Goal: Task Accomplishment & Management: Use online tool/utility

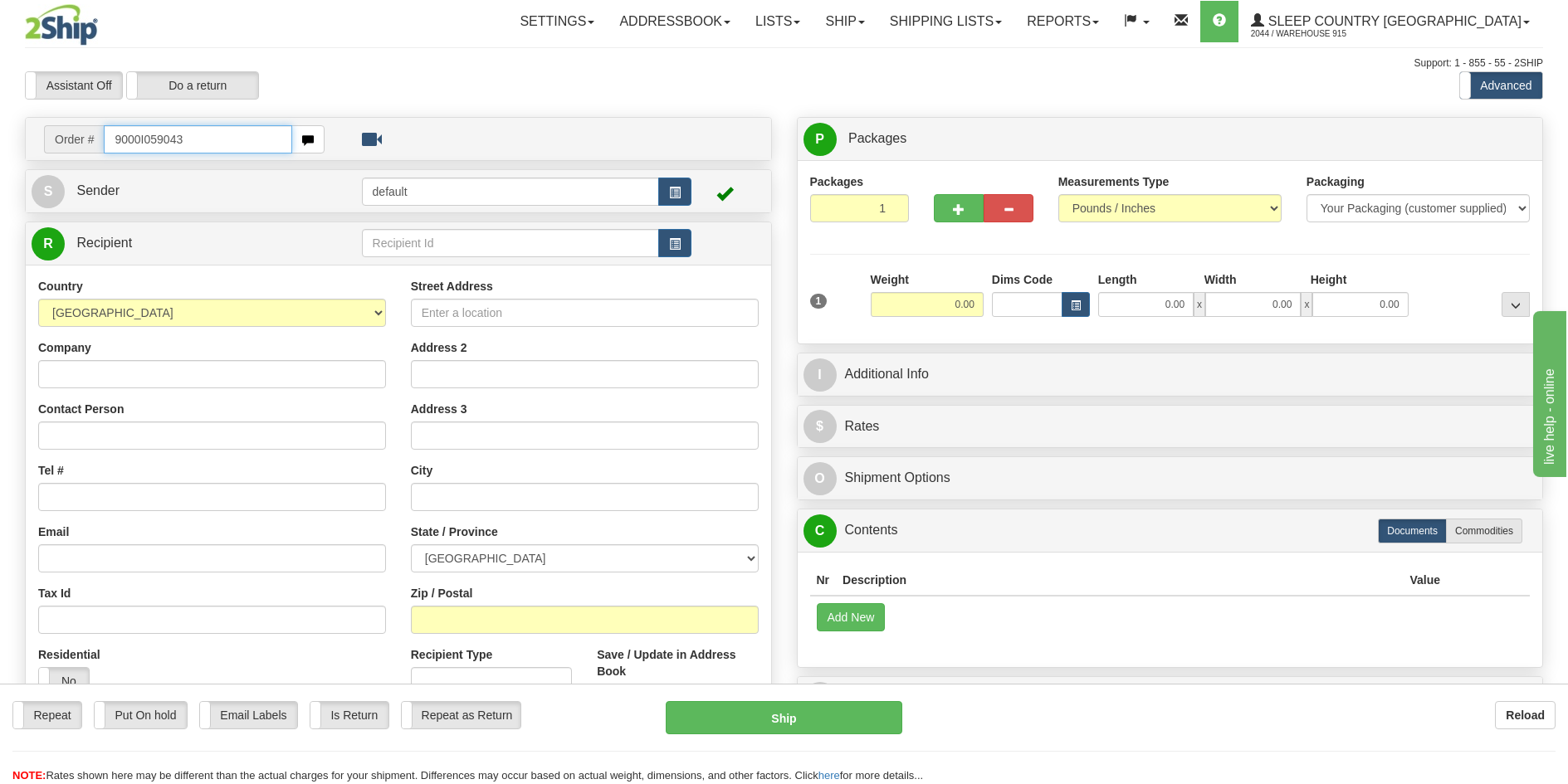
type input "9000I059043"
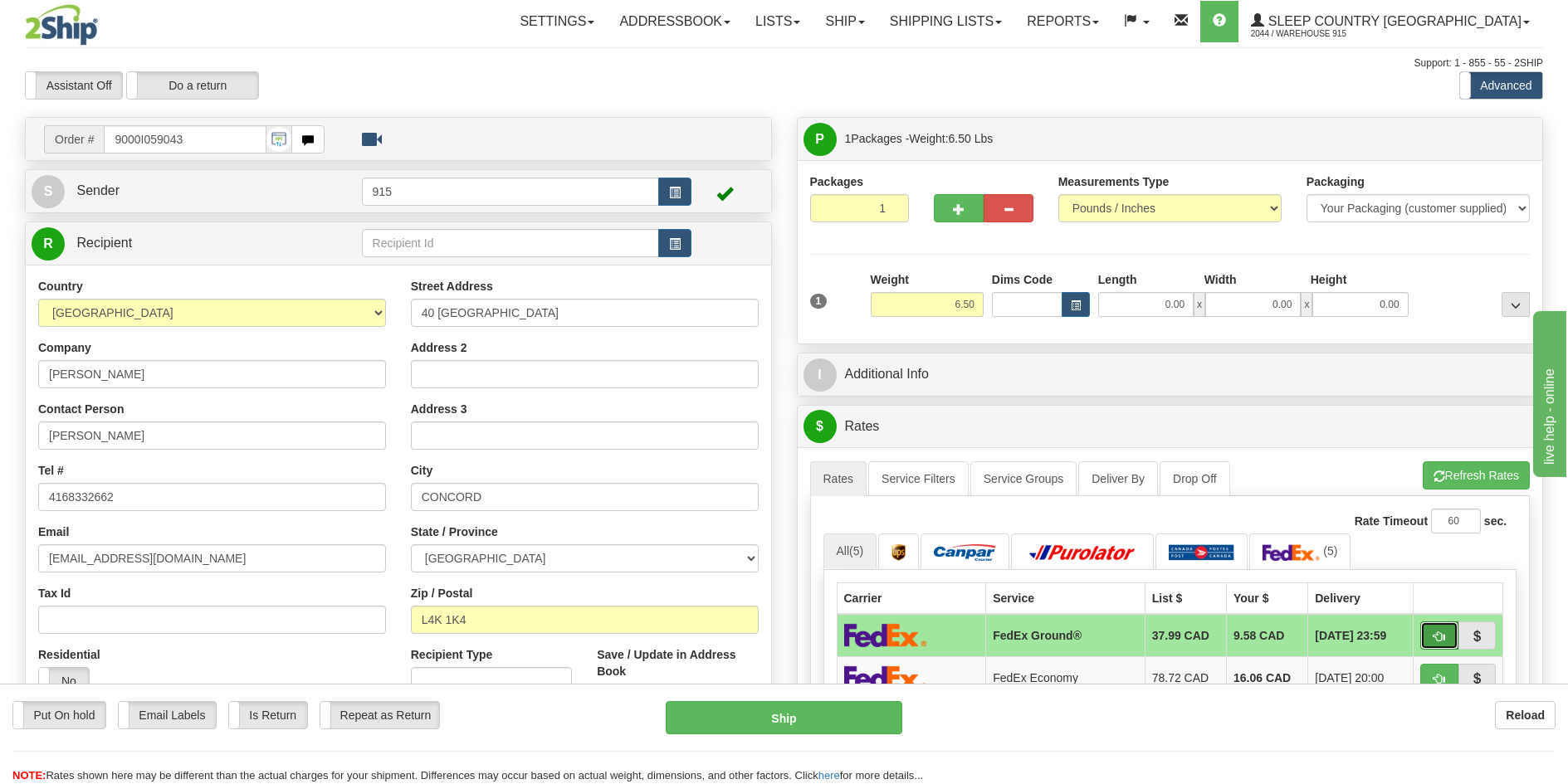
click at [1430, 631] on button "button" at bounding box center [1439, 635] width 38 height 28
type input "92"
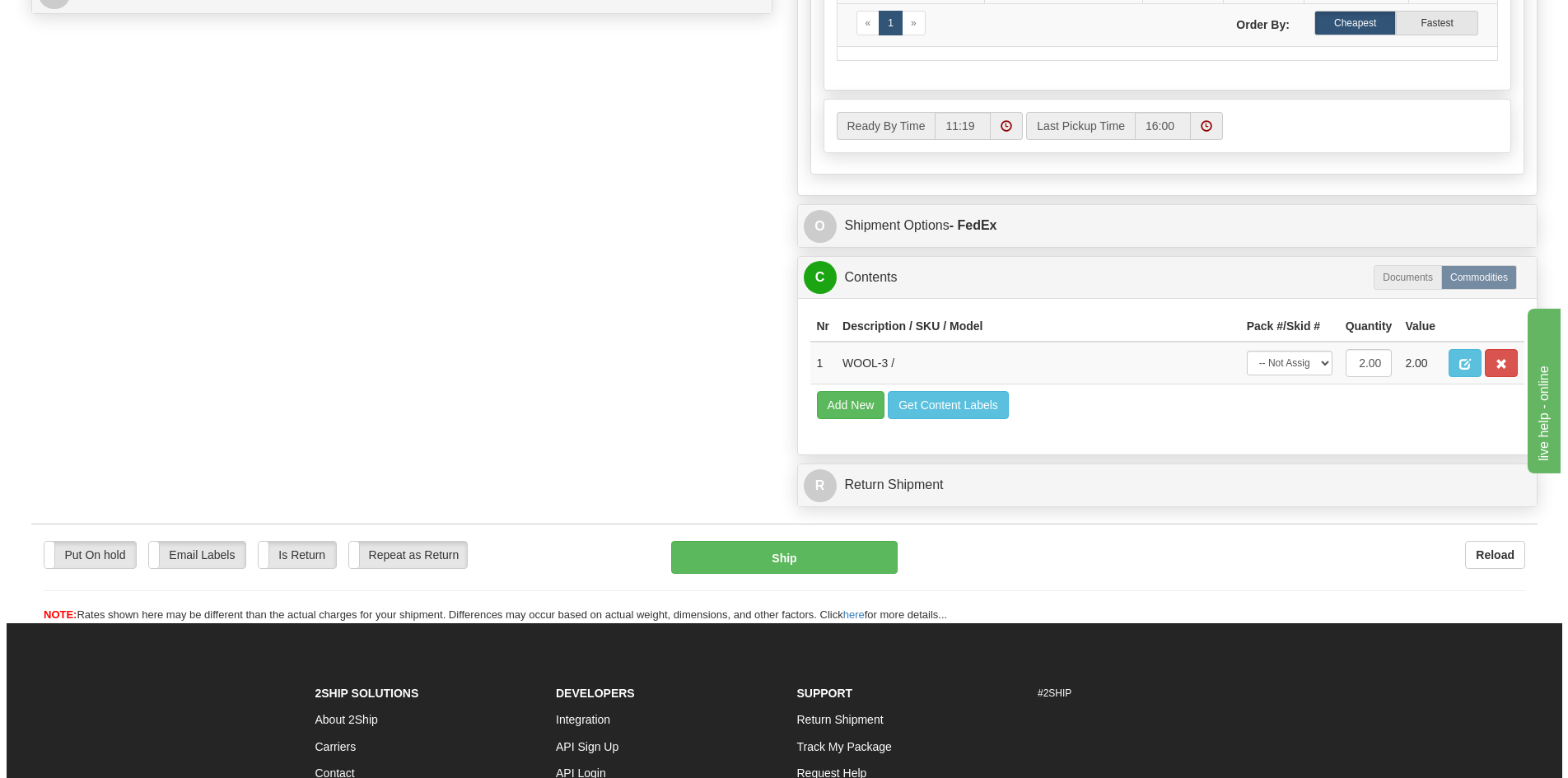
scroll to position [823, 0]
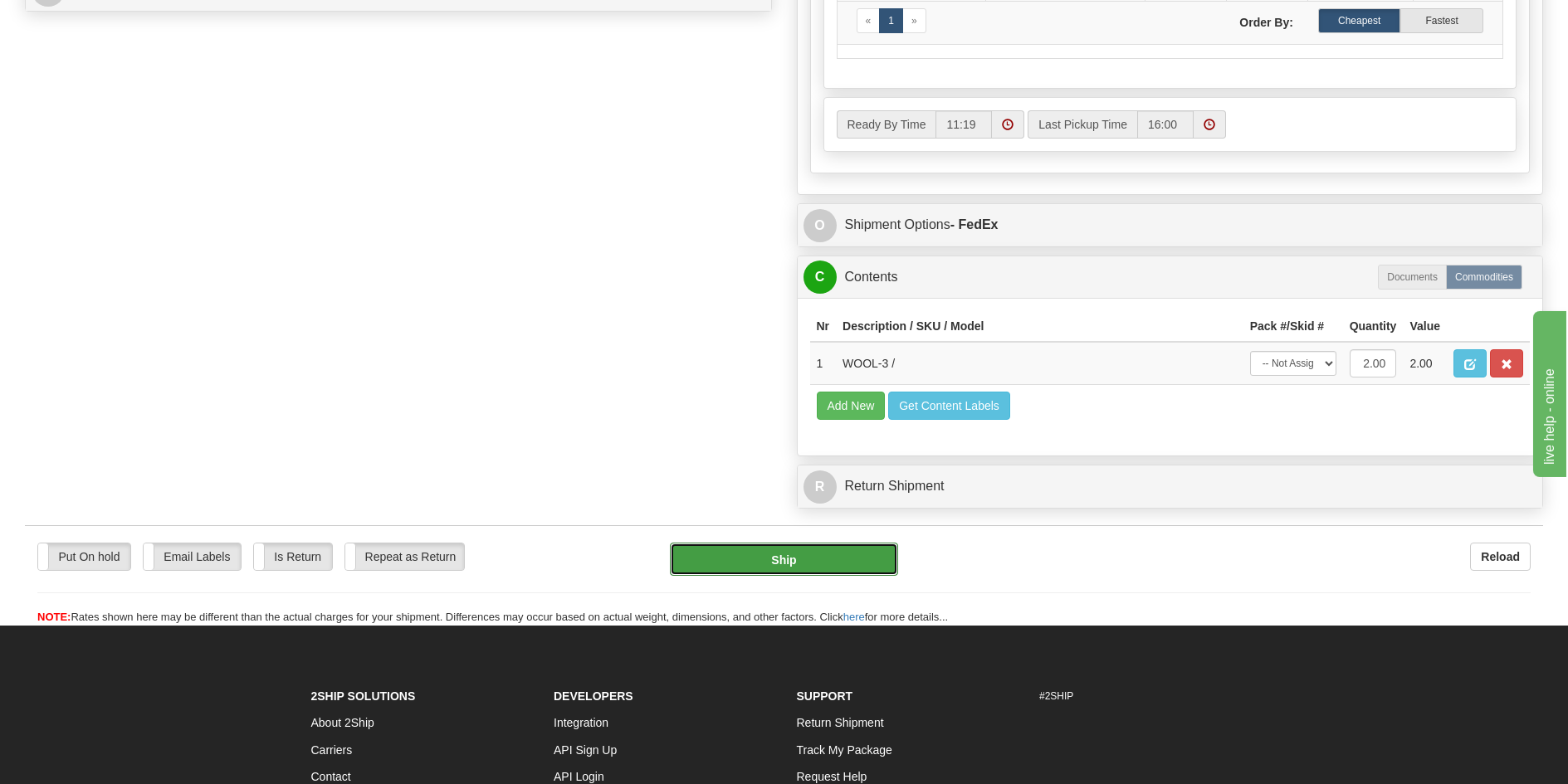
click at [808, 552] on button "Ship" at bounding box center [784, 559] width 228 height 33
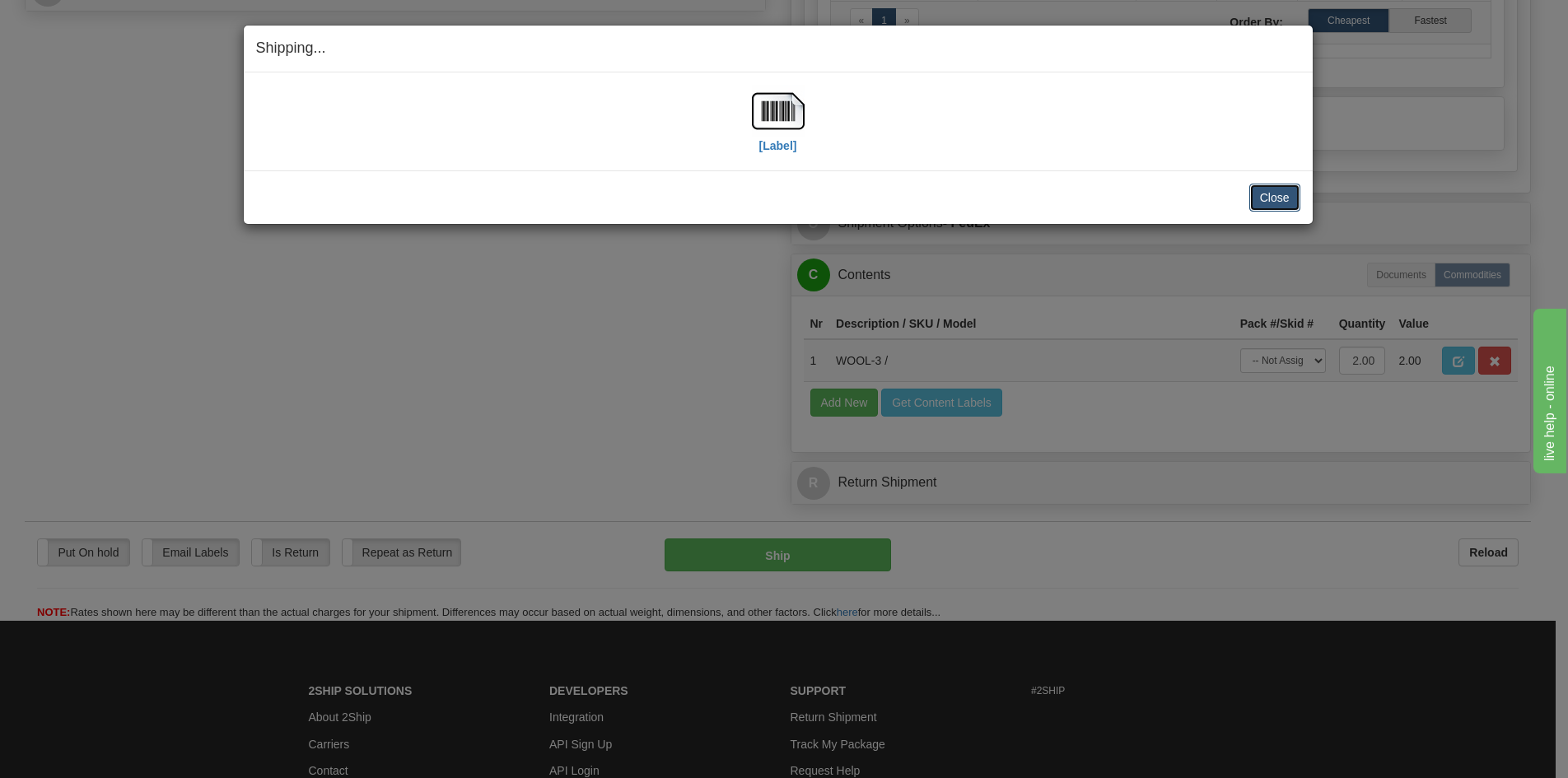
click at [1286, 207] on button "Close" at bounding box center [1274, 197] width 51 height 28
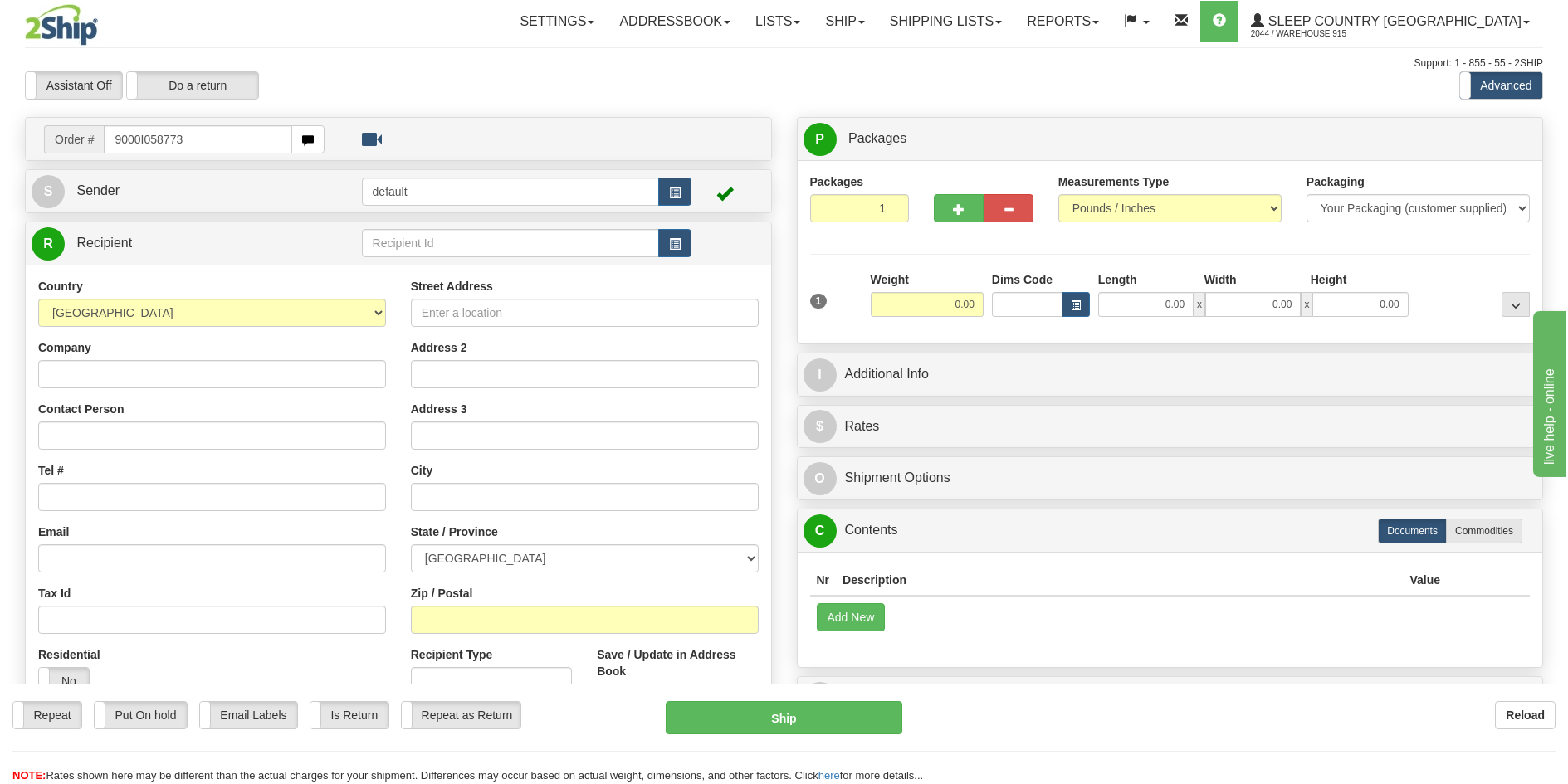
type input "9000I058773"
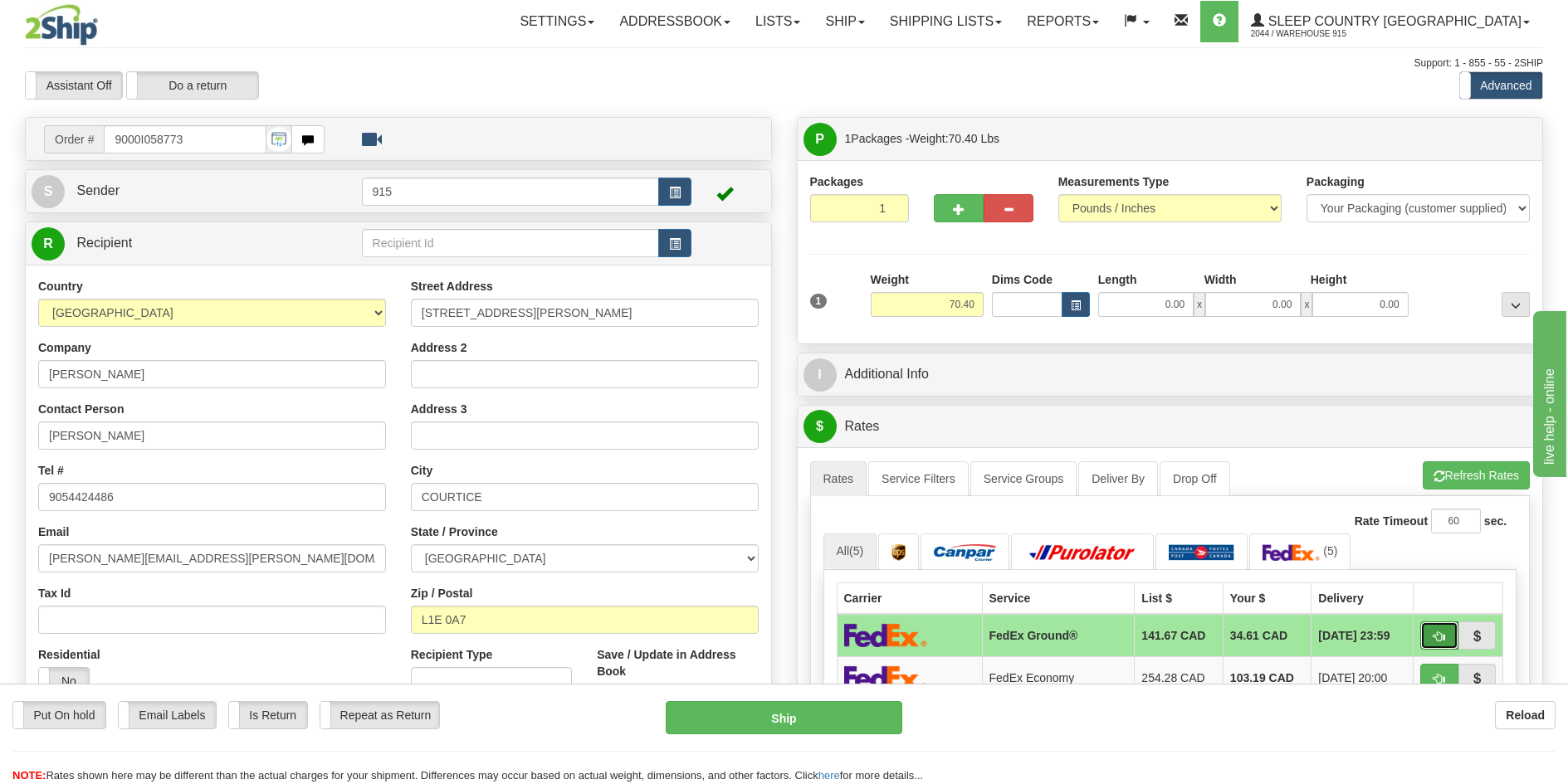
click at [1442, 637] on span "button" at bounding box center [1439, 637] width 12 height 11
type input "92"
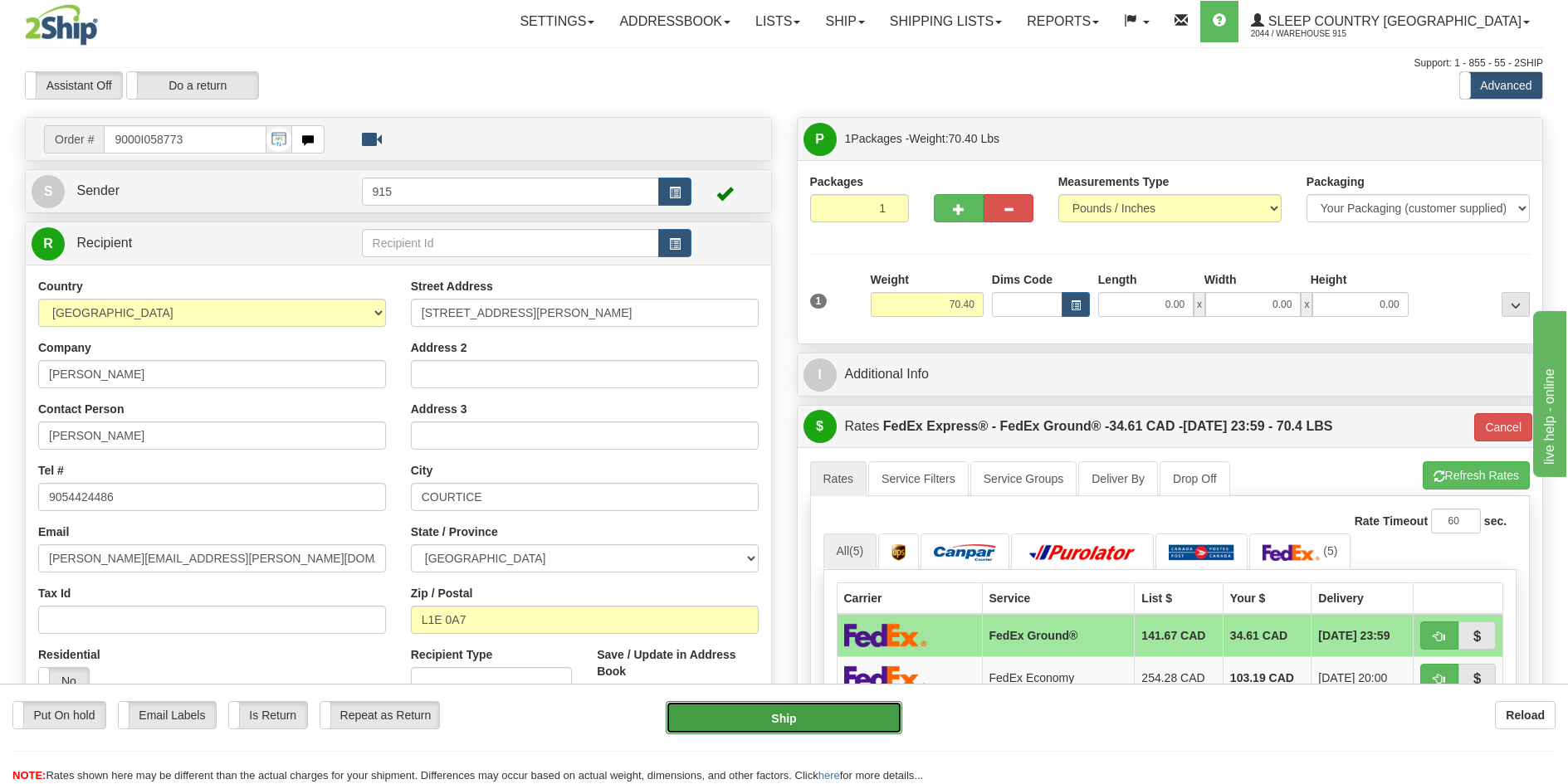
click at [767, 735] on button "Ship" at bounding box center [784, 717] width 237 height 33
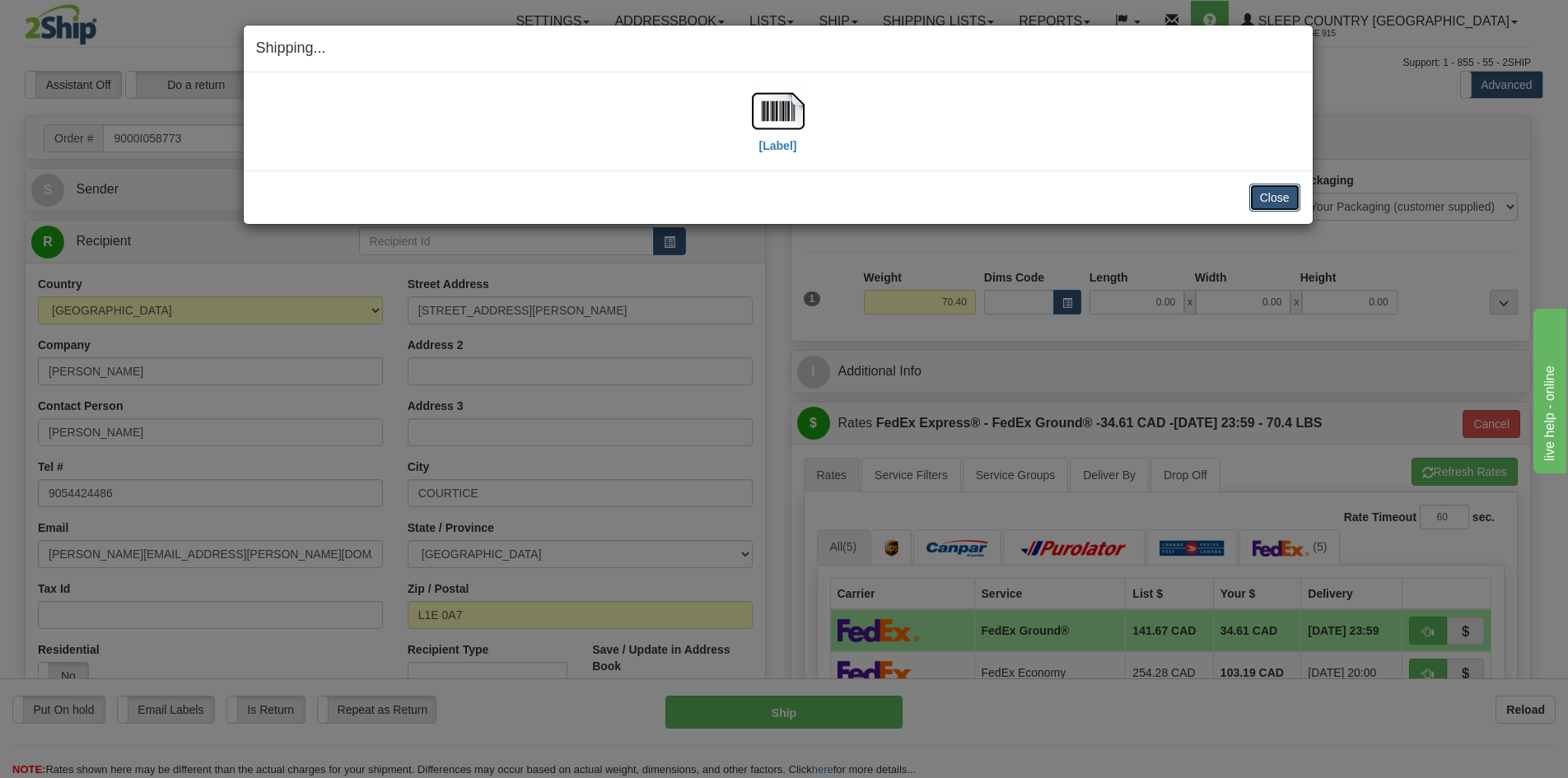
click at [1275, 192] on button "Close" at bounding box center [1274, 197] width 51 height 28
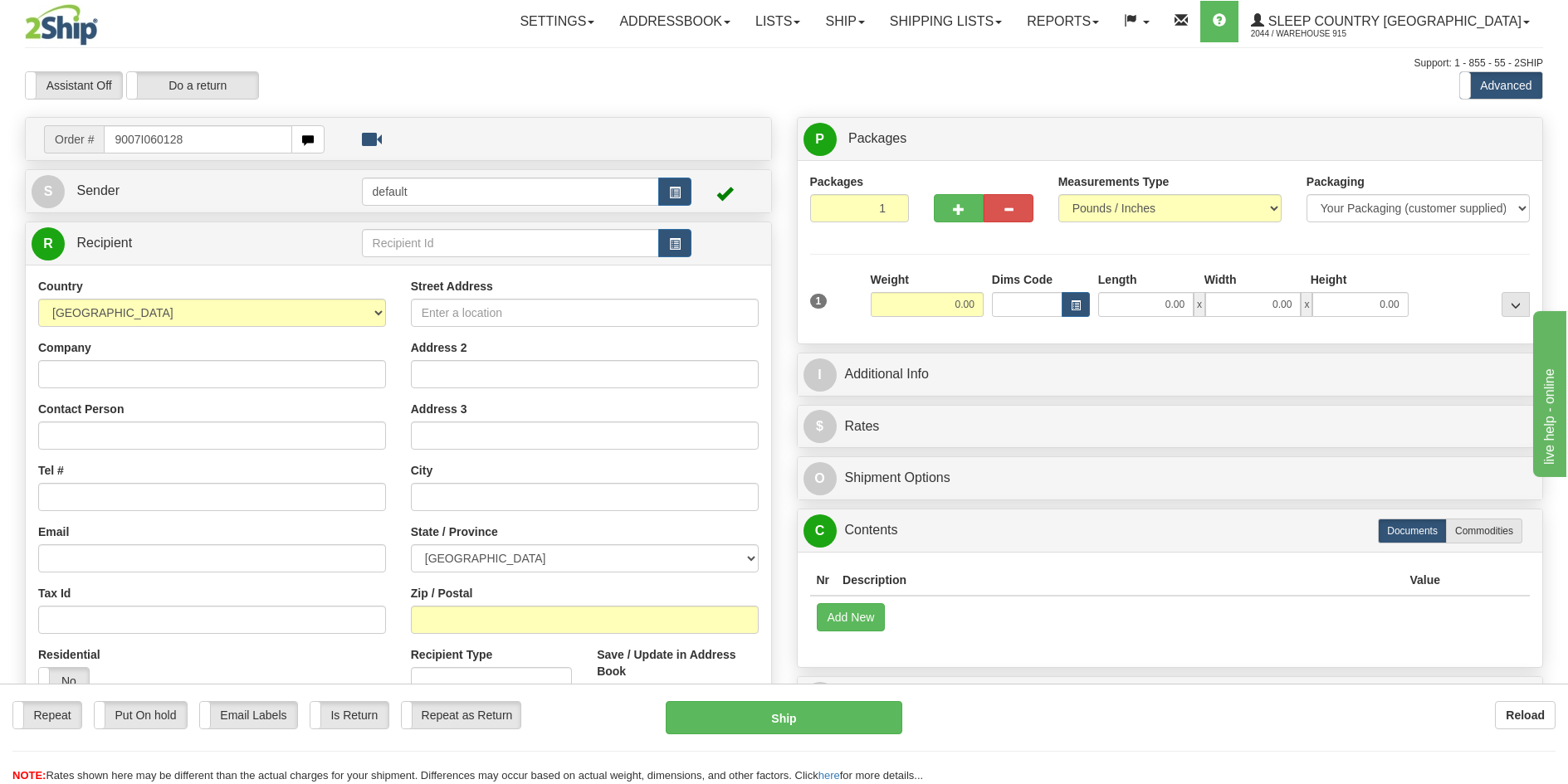
type input "9007I060128"
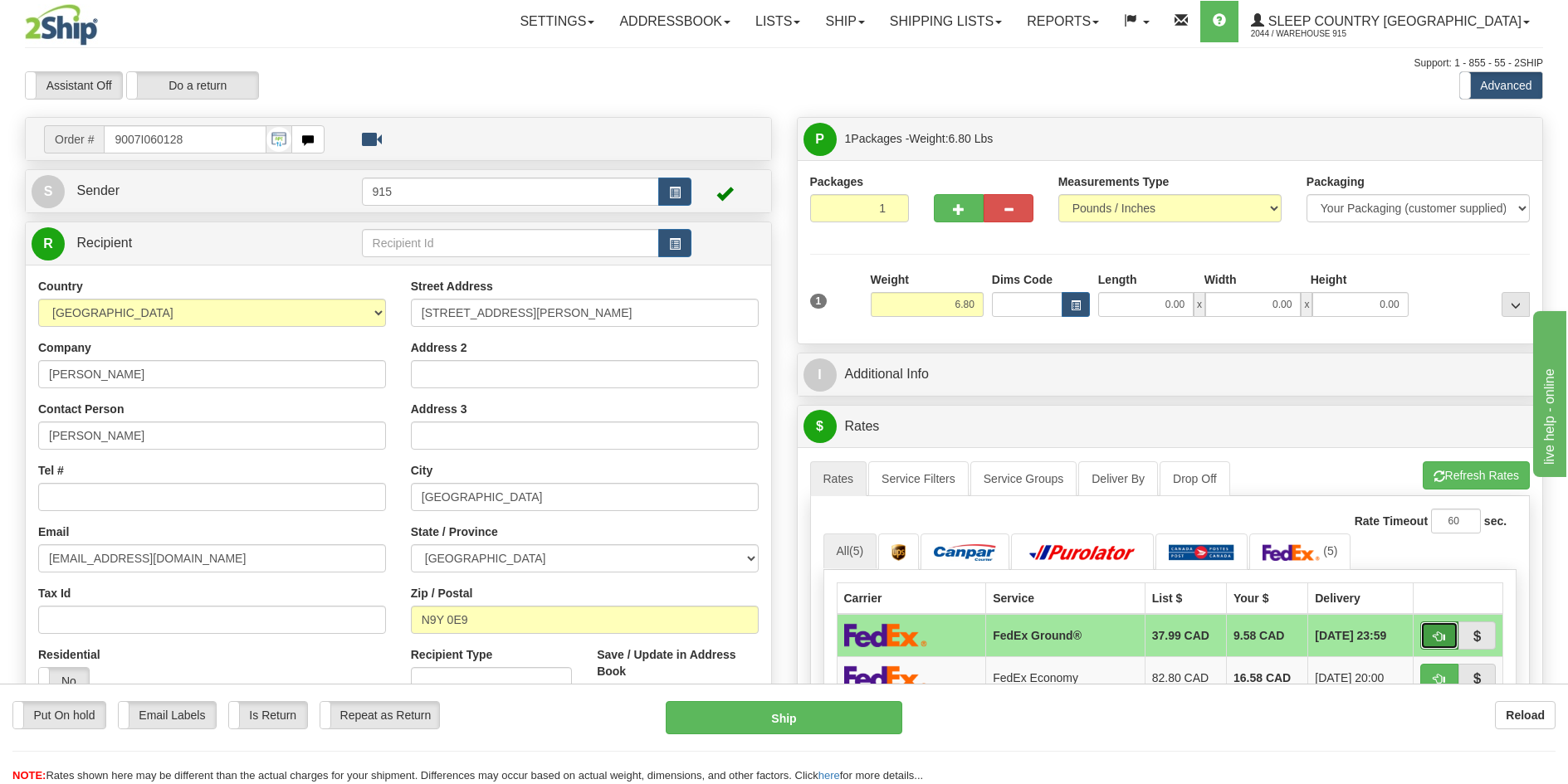
click at [1424, 637] on button "button" at bounding box center [1439, 635] width 38 height 28
type input "92"
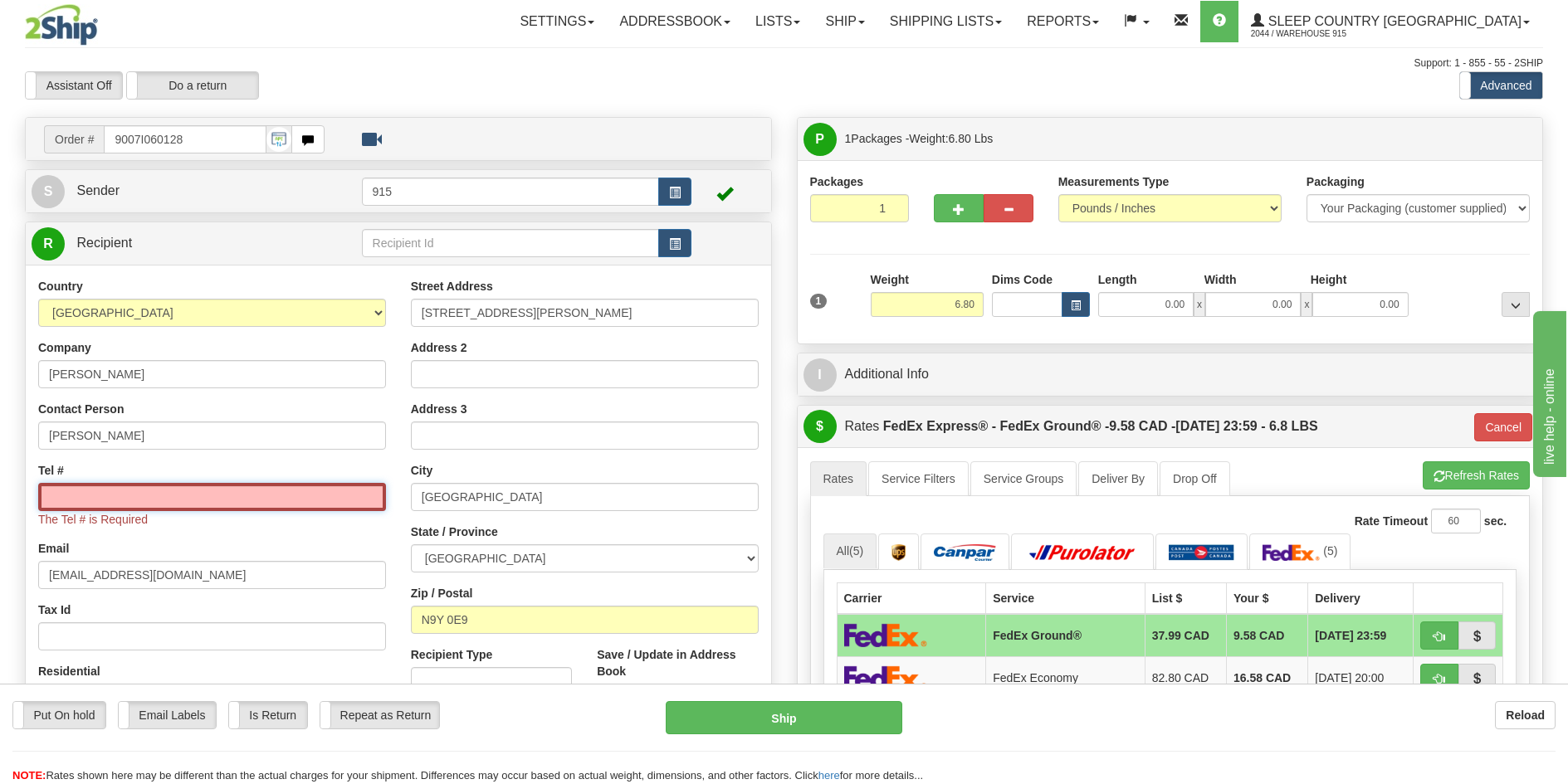
click at [129, 488] on input "Tel #" at bounding box center [212, 497] width 348 height 28
click at [206, 467] on div "Tel # The Tel # is Required" at bounding box center [212, 495] width 348 height 66
click at [199, 505] on input "Tel #" at bounding box center [212, 497] width 348 height 28
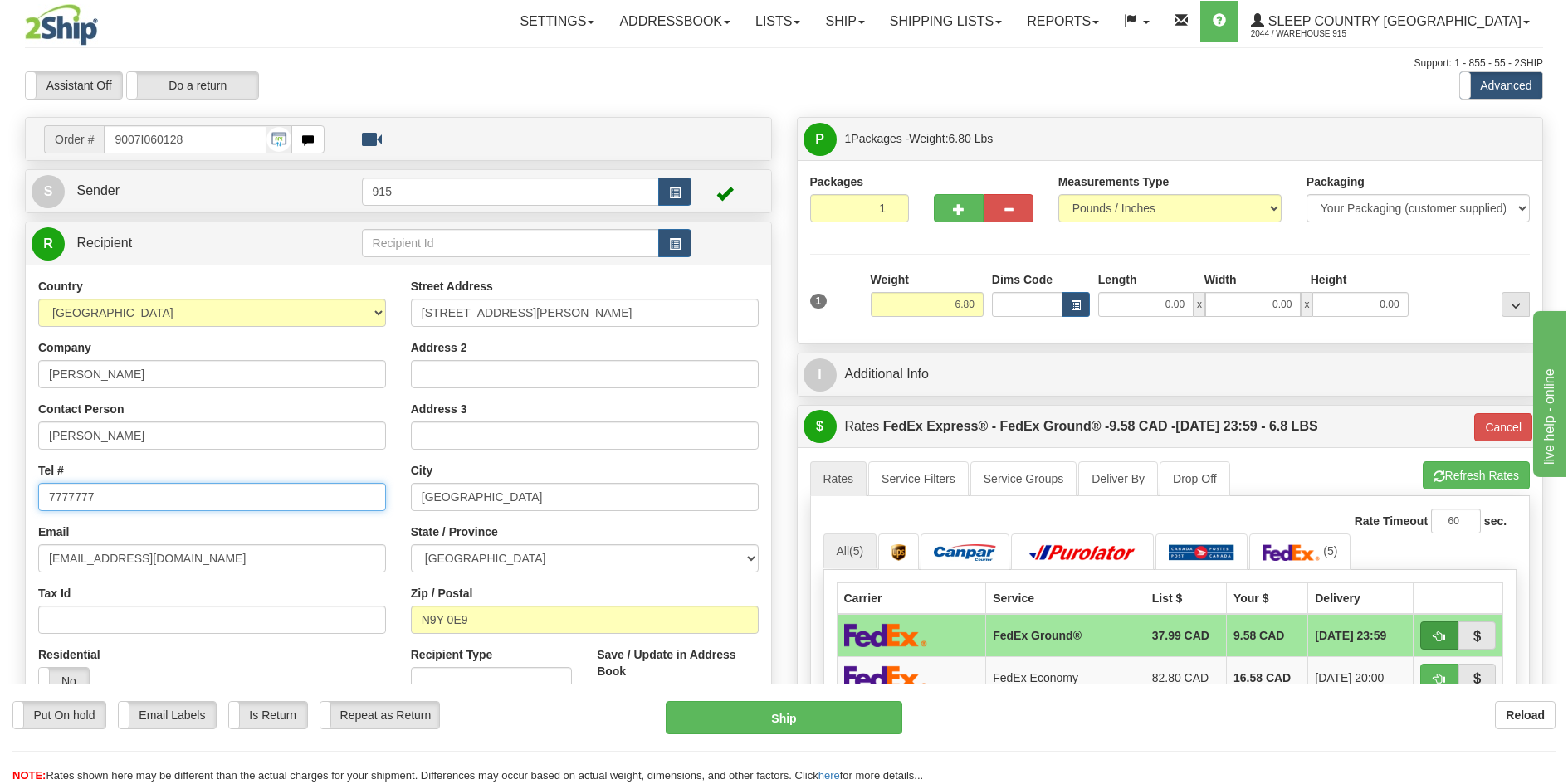
type input "7777777"
click at [1440, 634] on span "button" at bounding box center [1439, 637] width 12 height 11
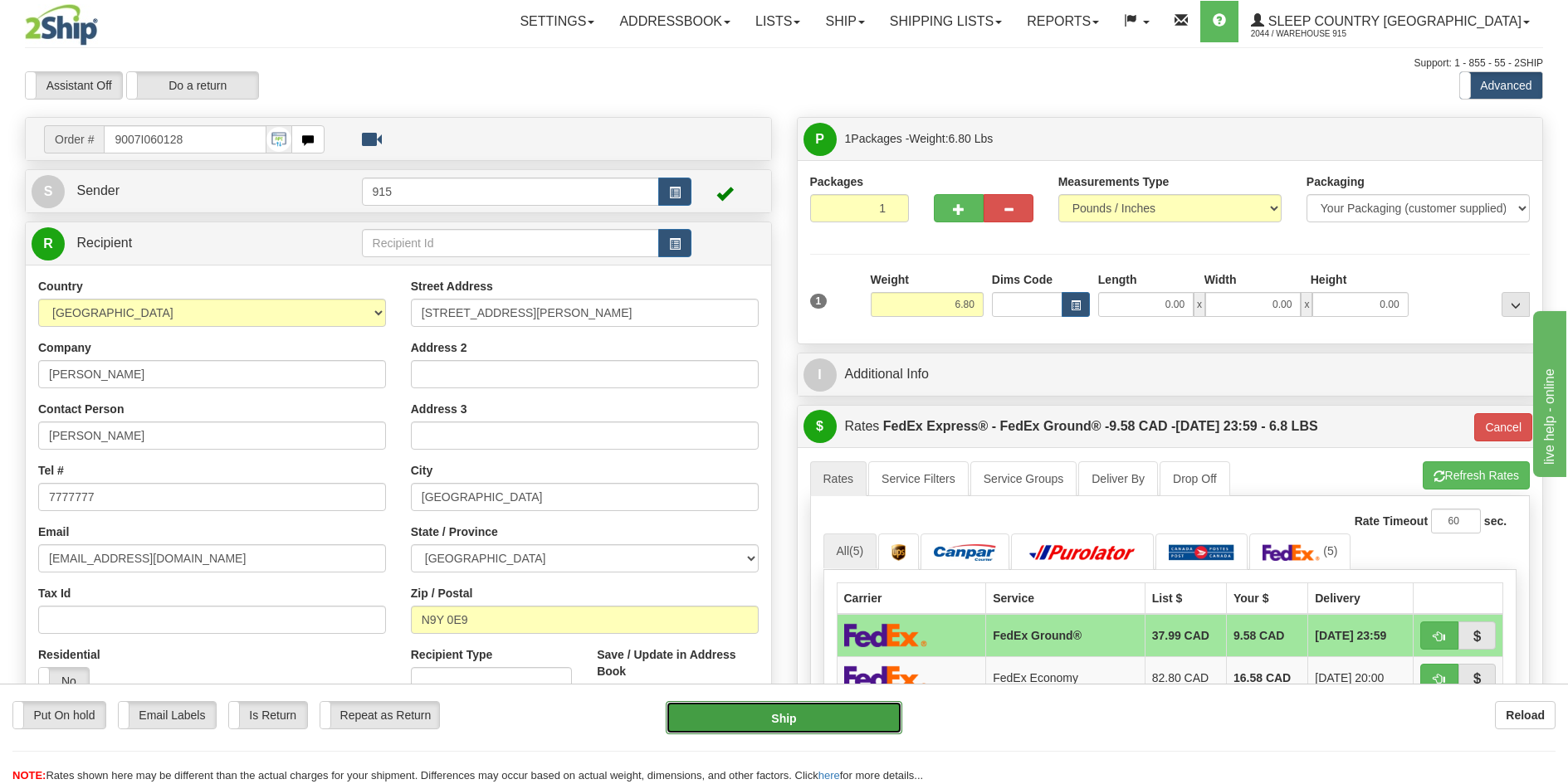
click at [715, 712] on button "Ship" at bounding box center [784, 717] width 237 height 33
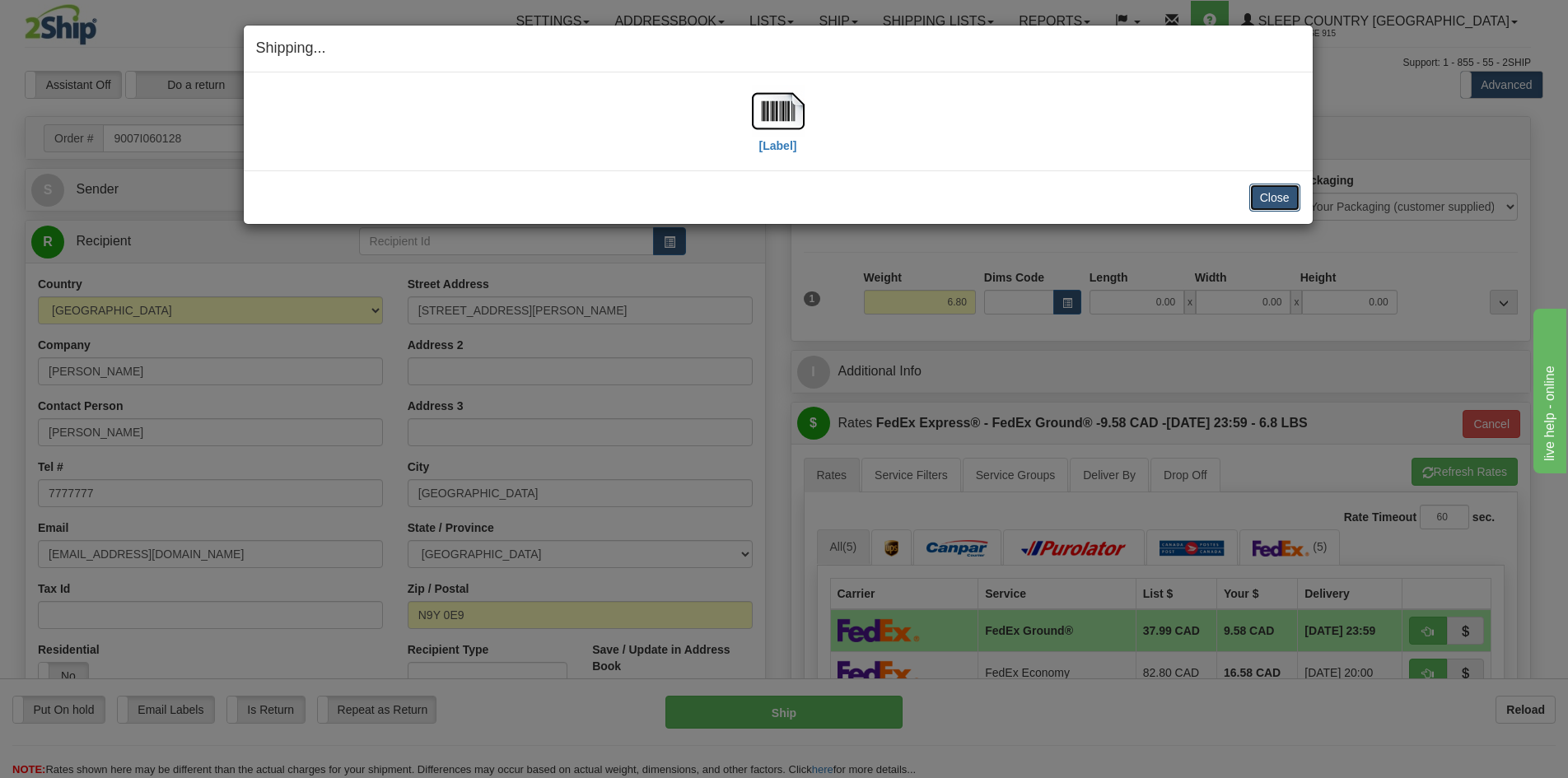
click at [1286, 187] on button "Close" at bounding box center [1274, 197] width 51 height 28
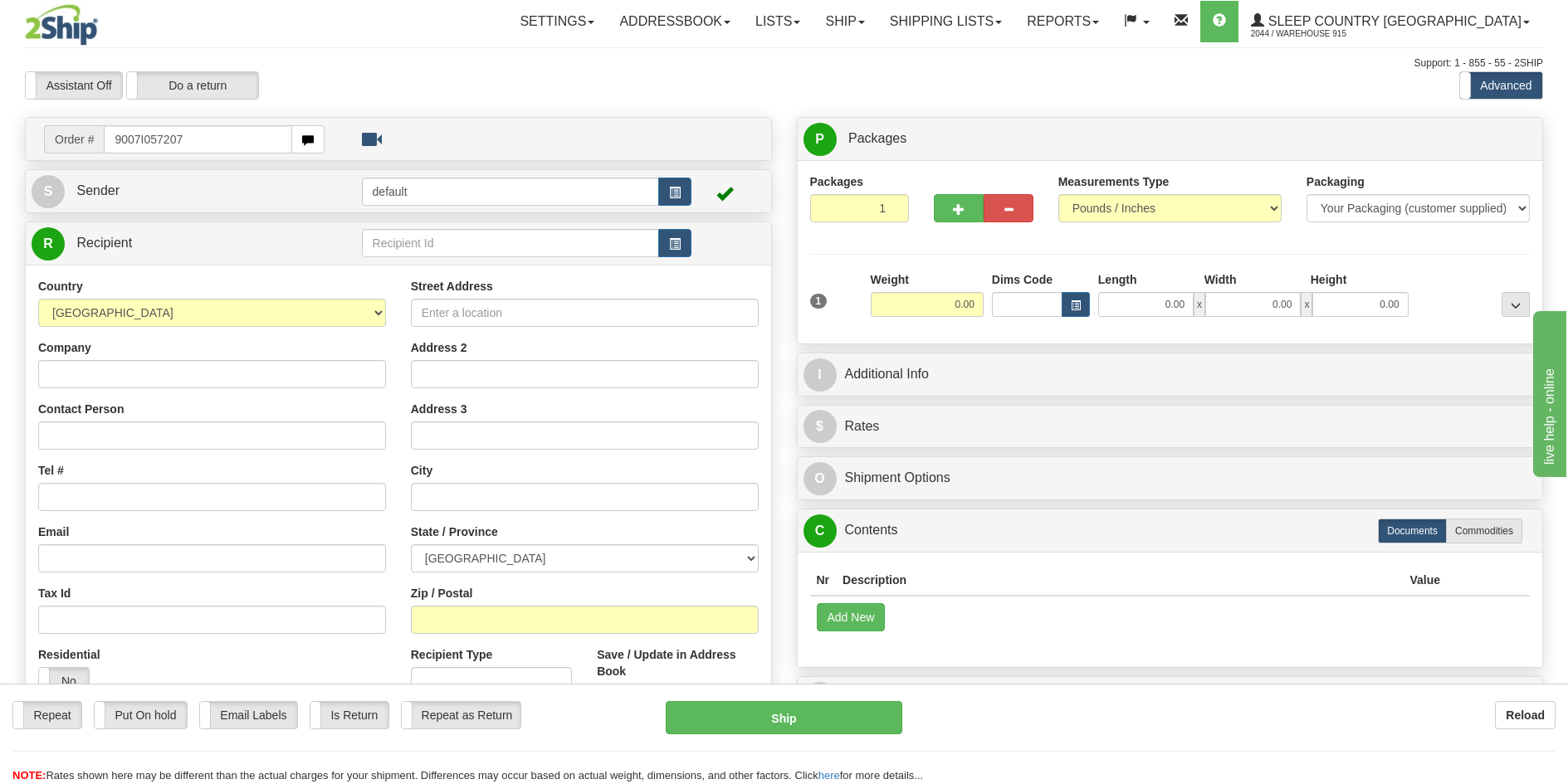
type input "9007I057207"
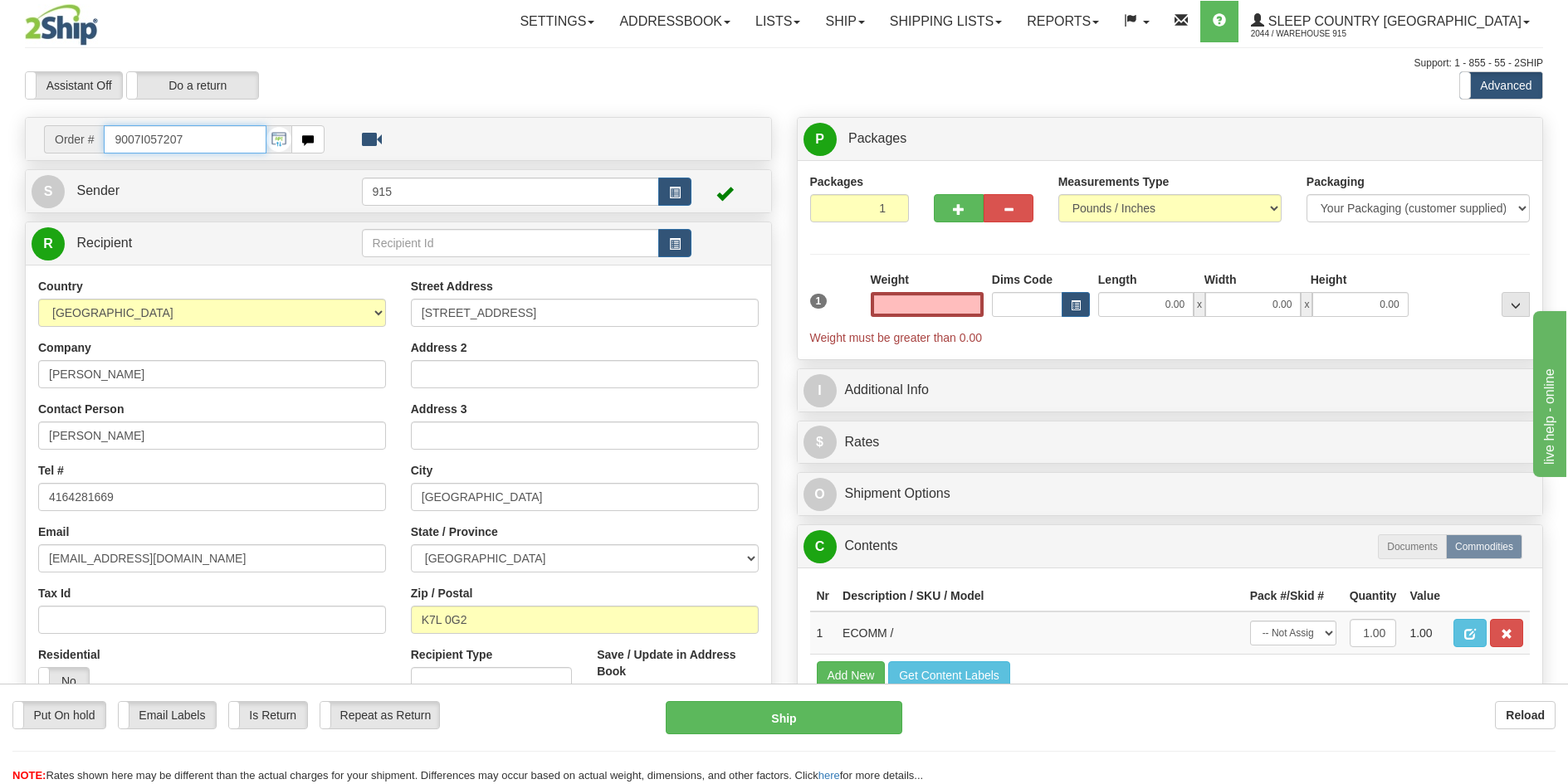
type input "0.00"
drag, startPoint x: 187, startPoint y: 145, endPoint x: 117, endPoint y: 151, distance: 70.3
click at [117, 151] on input "9007I057207" at bounding box center [185, 139] width 163 height 28
click at [877, 26] on link "Ship" at bounding box center [845, 21] width 64 height 42
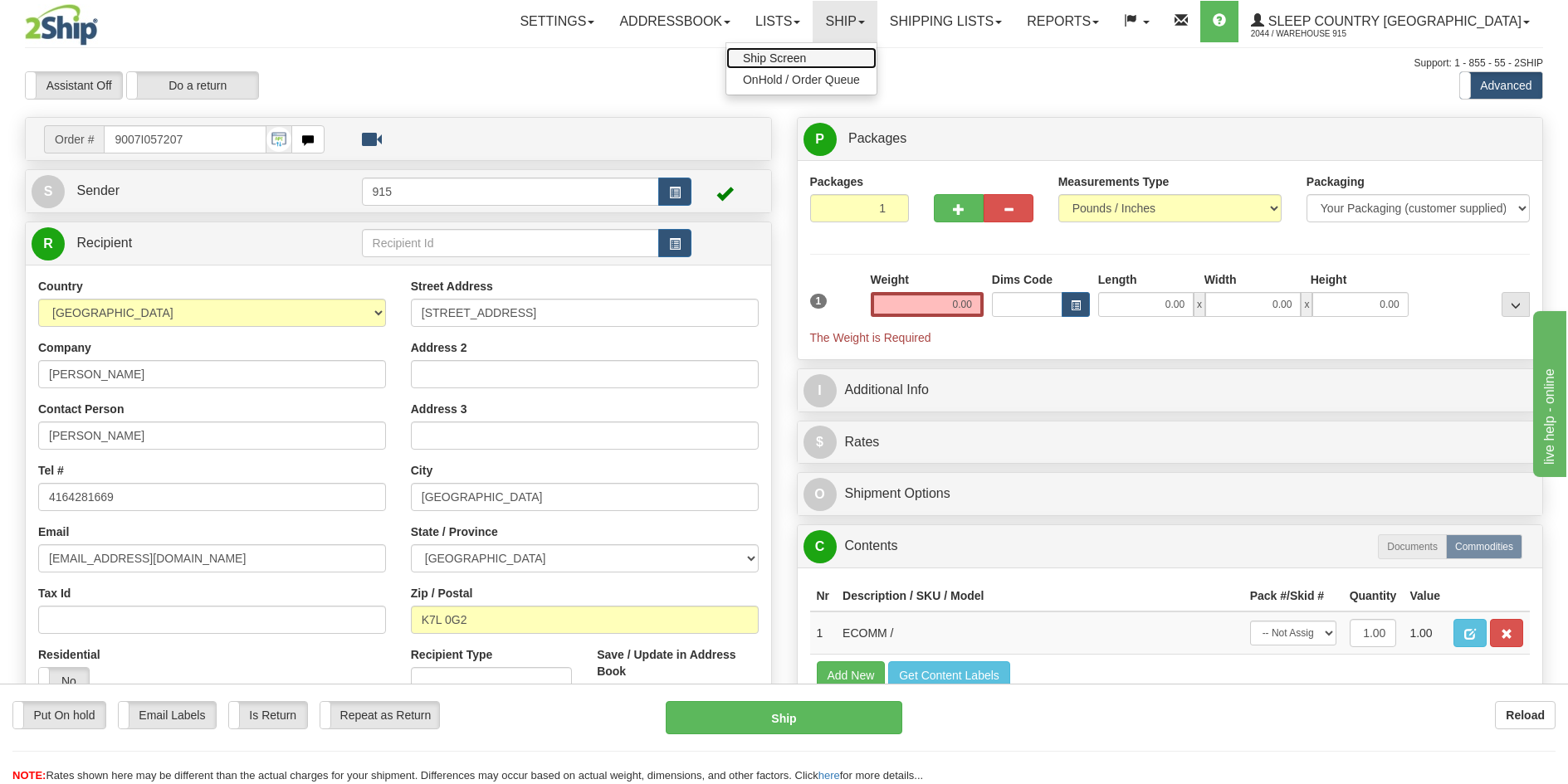
click at [877, 49] on link "Ship Screen" at bounding box center [801, 58] width 150 height 21
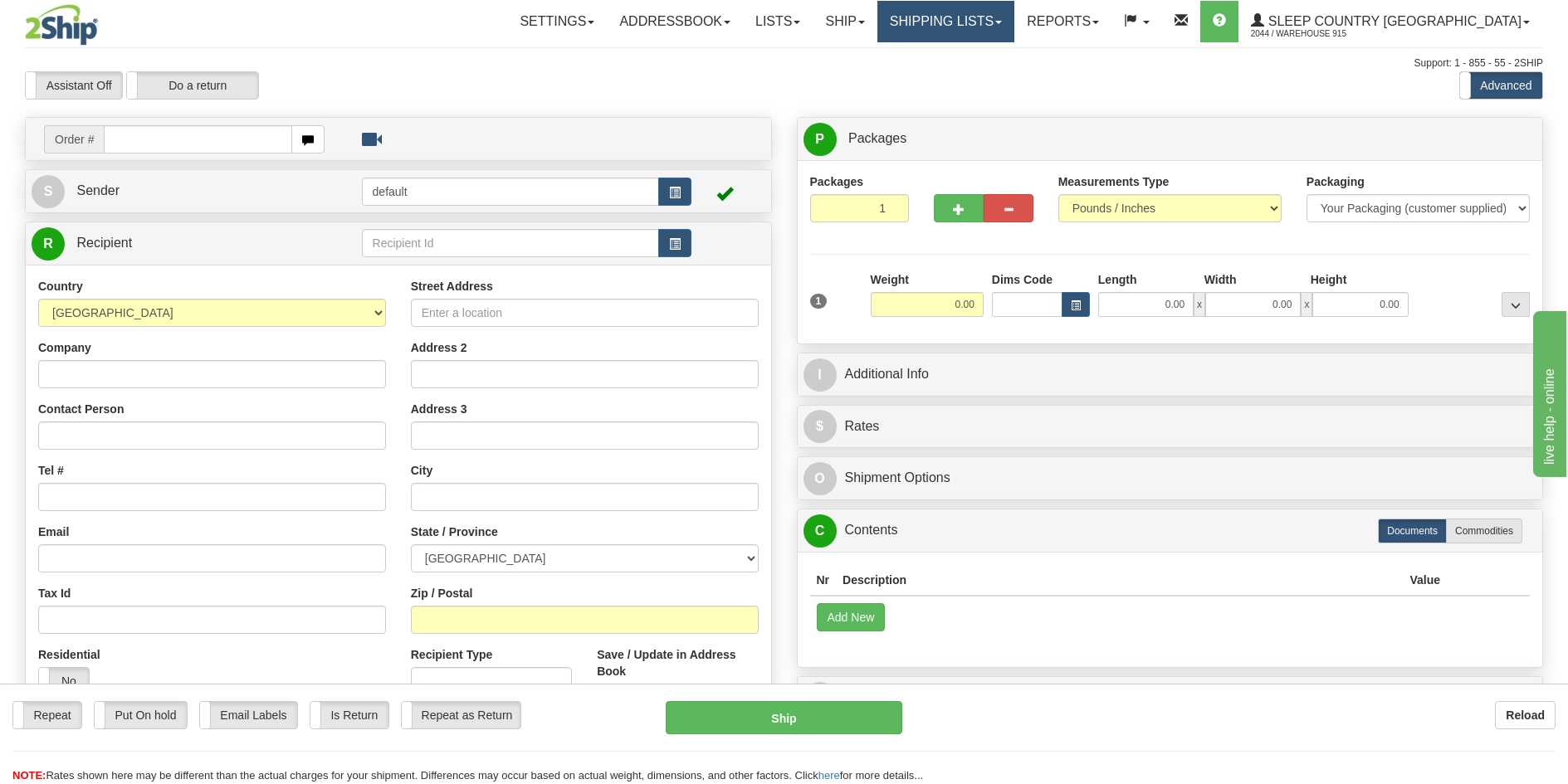
click at [984, 26] on link "Shipping lists" at bounding box center [946, 21] width 137 height 42
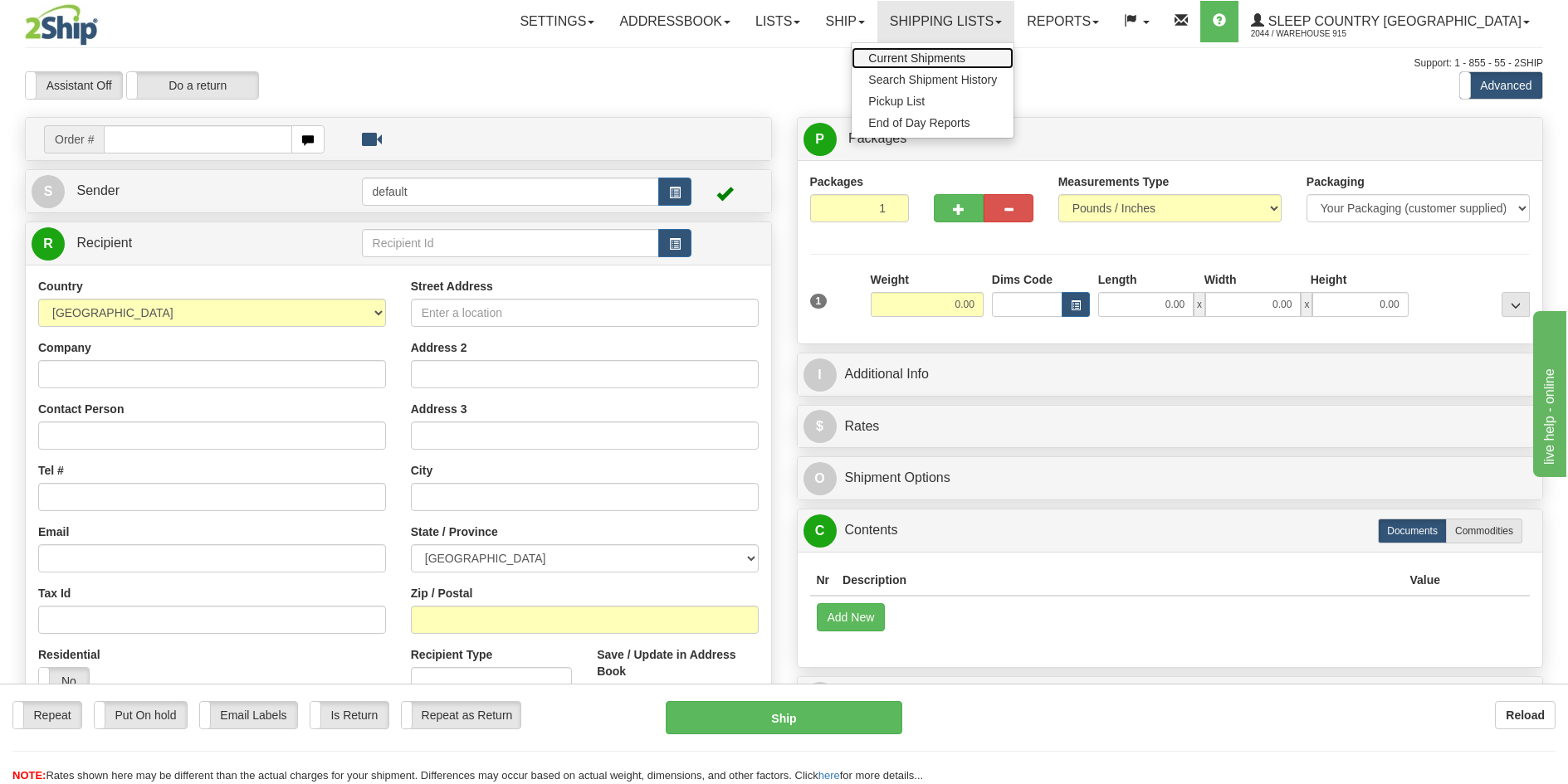
click at [965, 56] on span "Current Shipments" at bounding box center [917, 58] width 97 height 14
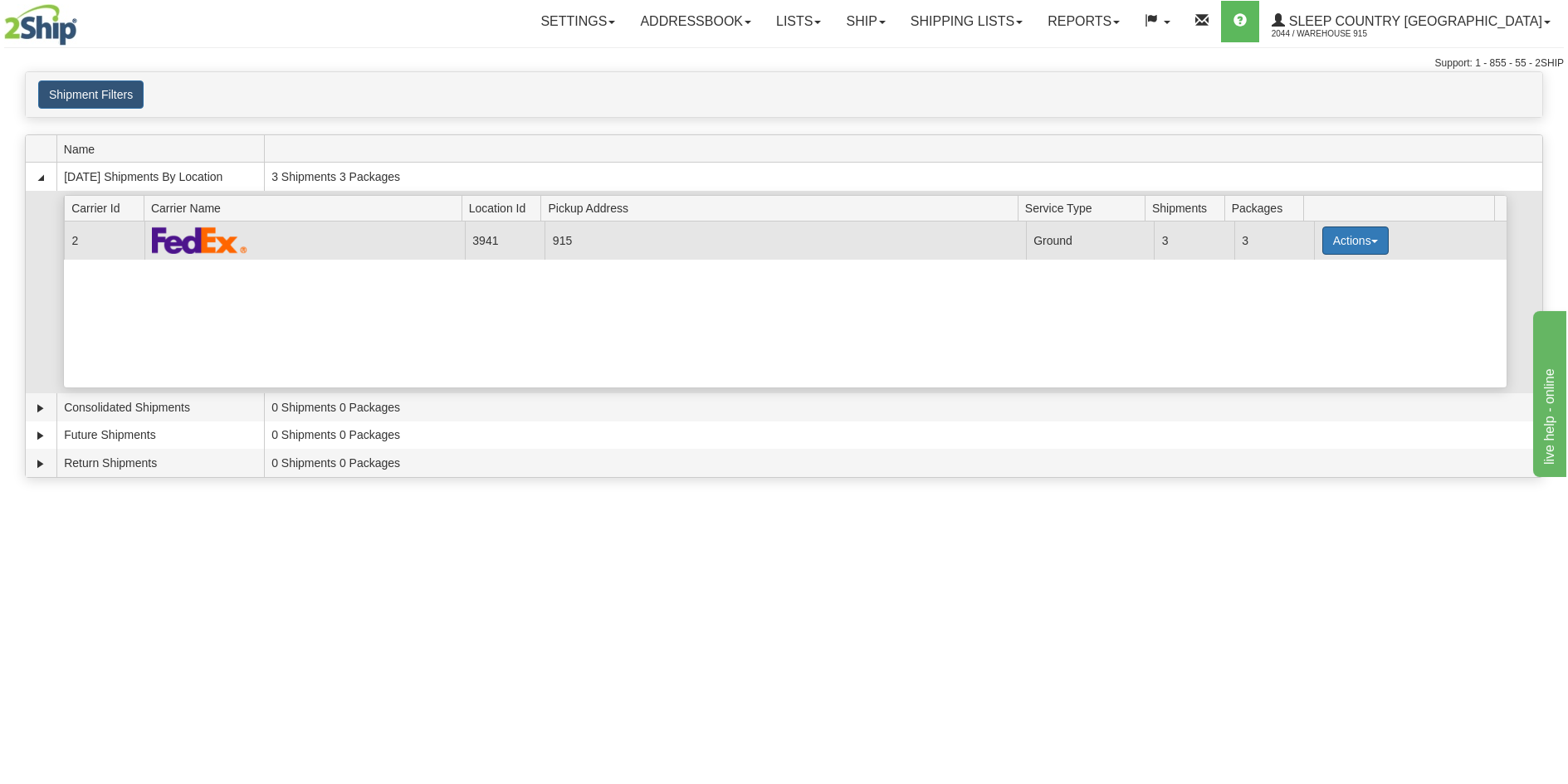
click at [1371, 243] on span "button" at bounding box center [1374, 241] width 7 height 3
click at [1297, 356] on span "Print" at bounding box center [1288, 357] width 34 height 12
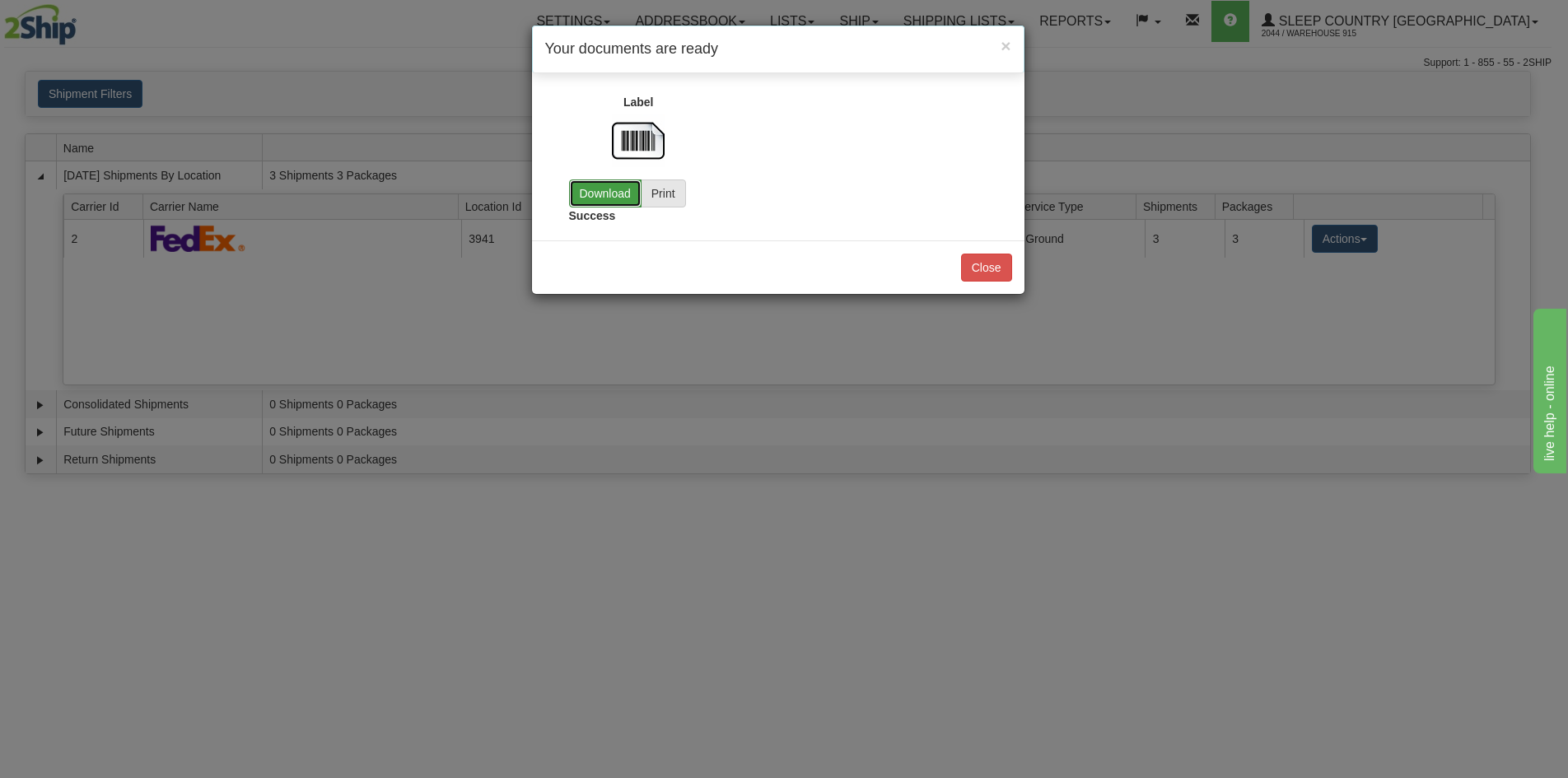
click at [609, 202] on link "Download" at bounding box center [605, 193] width 72 height 28
click at [988, 270] on button "Close" at bounding box center [986, 267] width 51 height 28
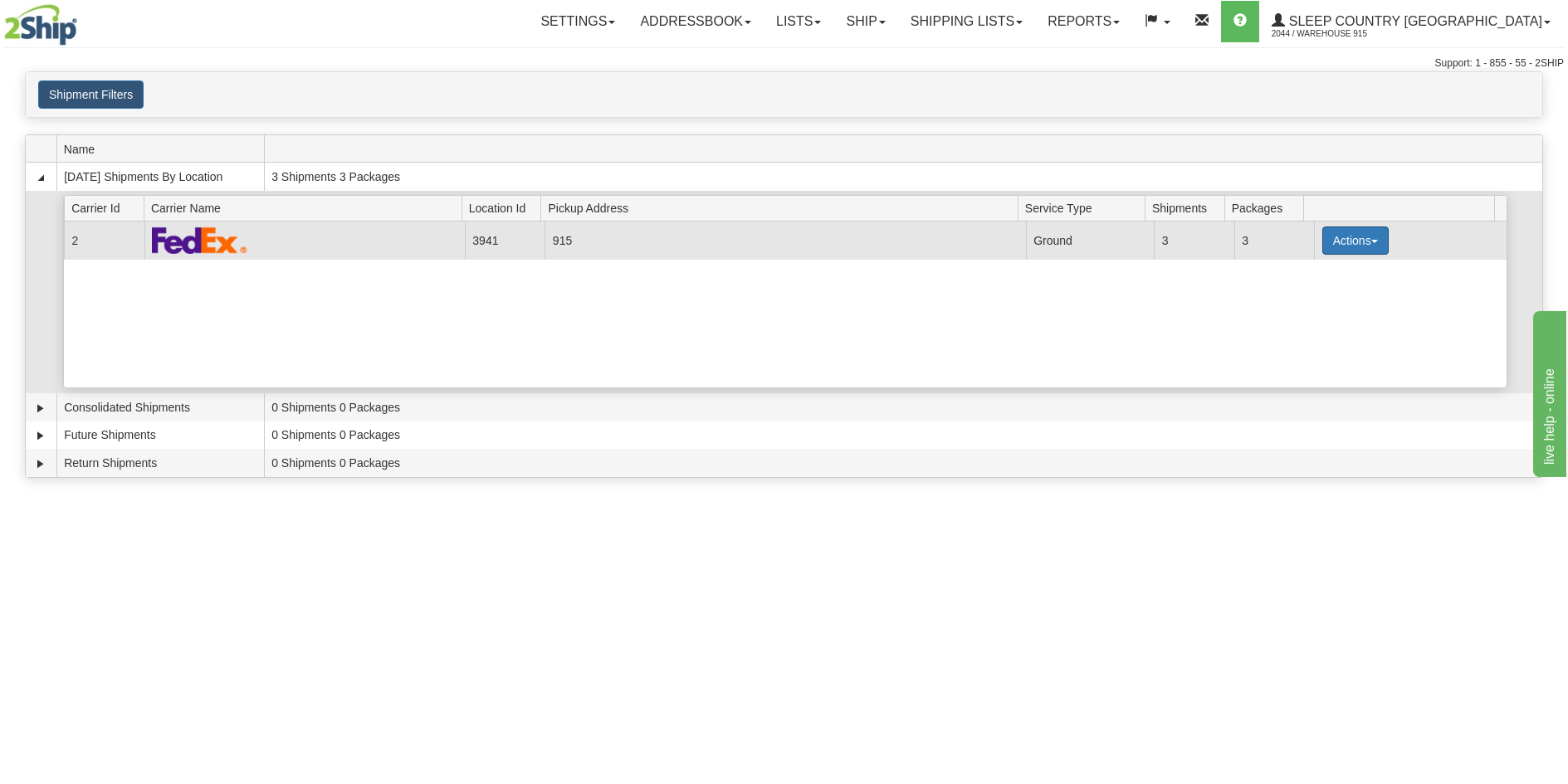
click at [1359, 244] on button "Actions" at bounding box center [1355, 240] width 66 height 28
click at [1310, 293] on span "Close" at bounding box center [1290, 293] width 38 height 12
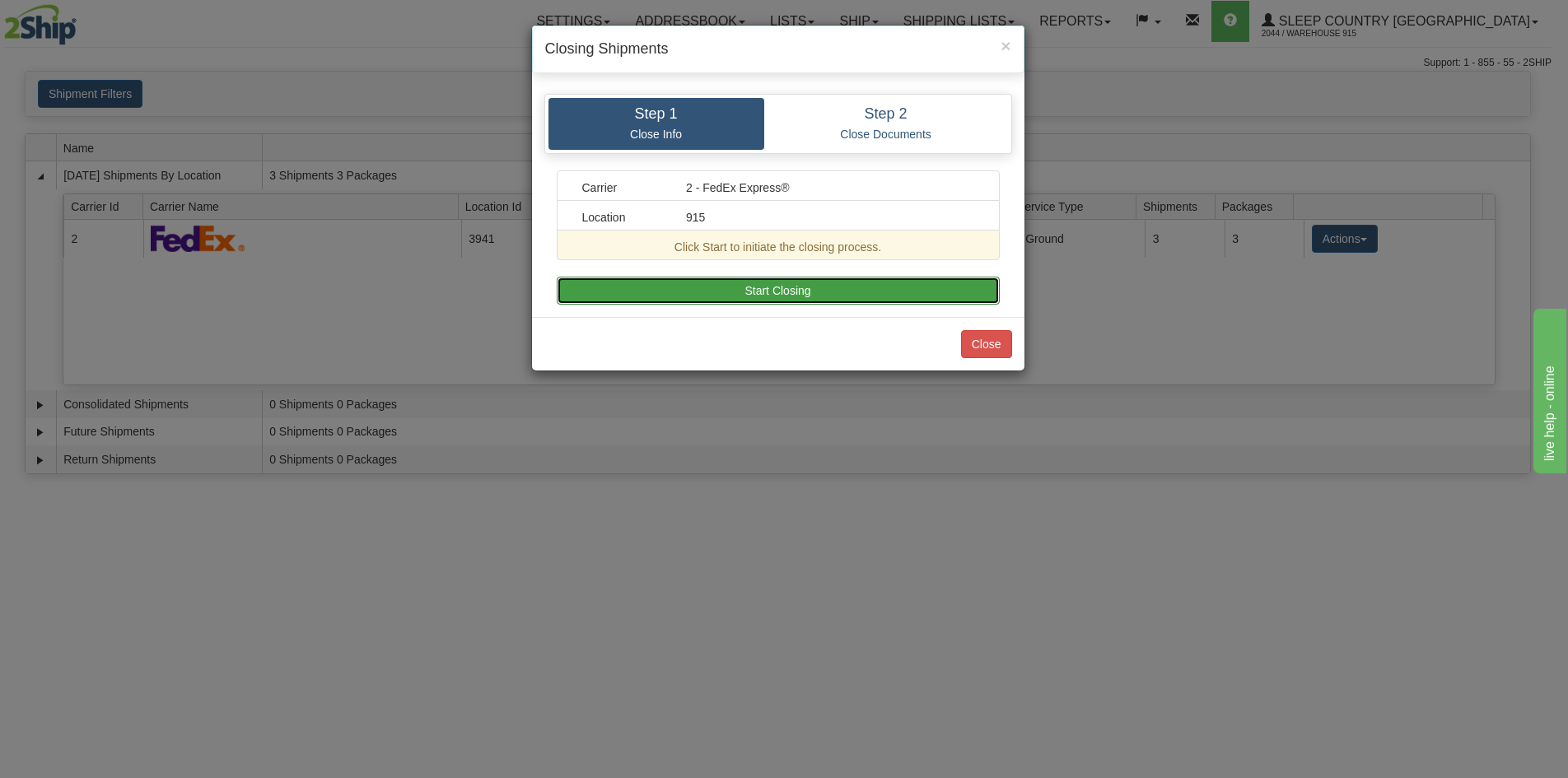
click at [820, 291] on button "Start Closing" at bounding box center [778, 290] width 443 height 28
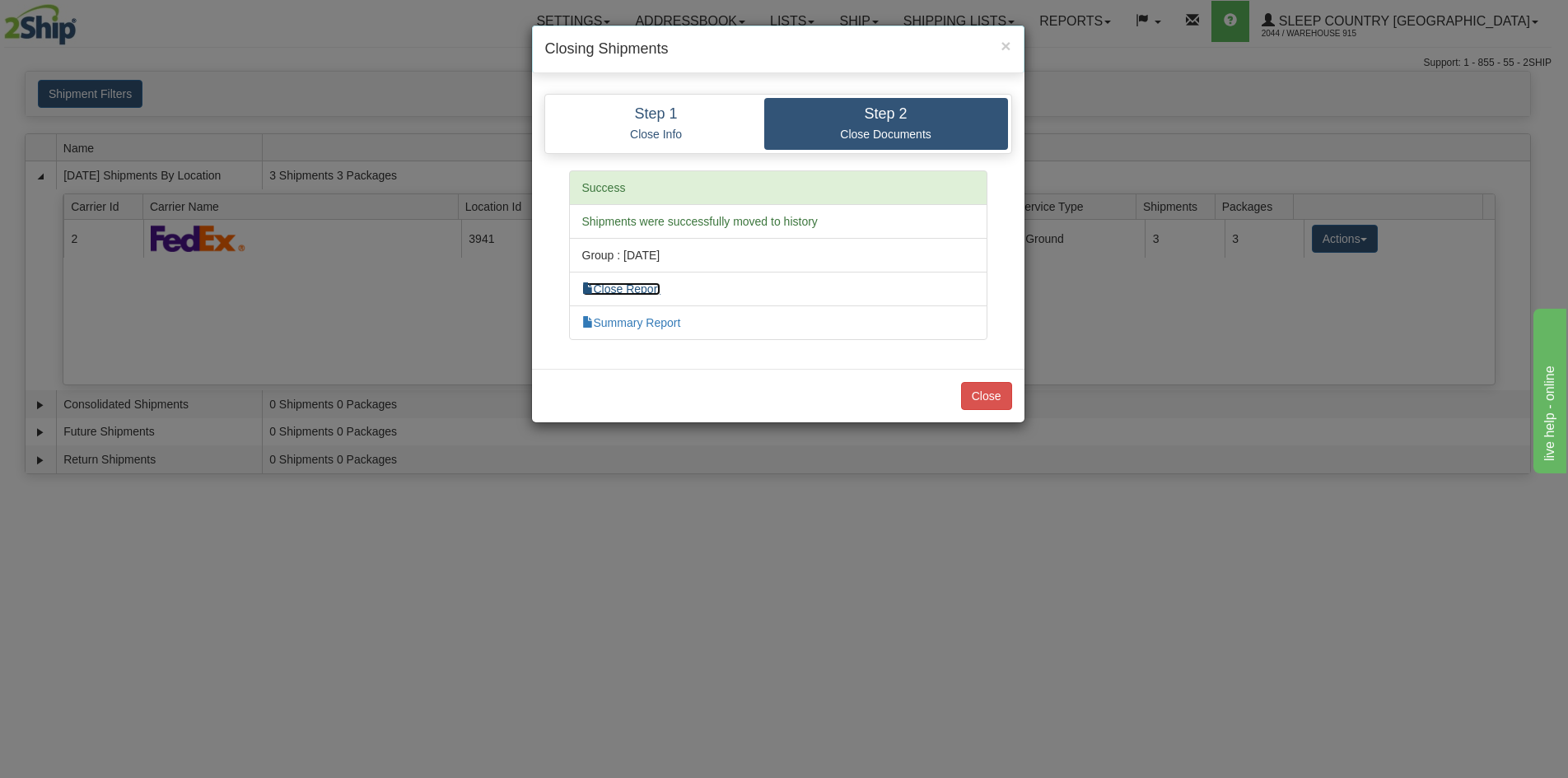
click at [647, 287] on link "Close Report" at bounding box center [621, 289] width 79 height 13
click at [980, 395] on button "Close" at bounding box center [986, 396] width 51 height 28
